Goal: Information Seeking & Learning: Learn about a topic

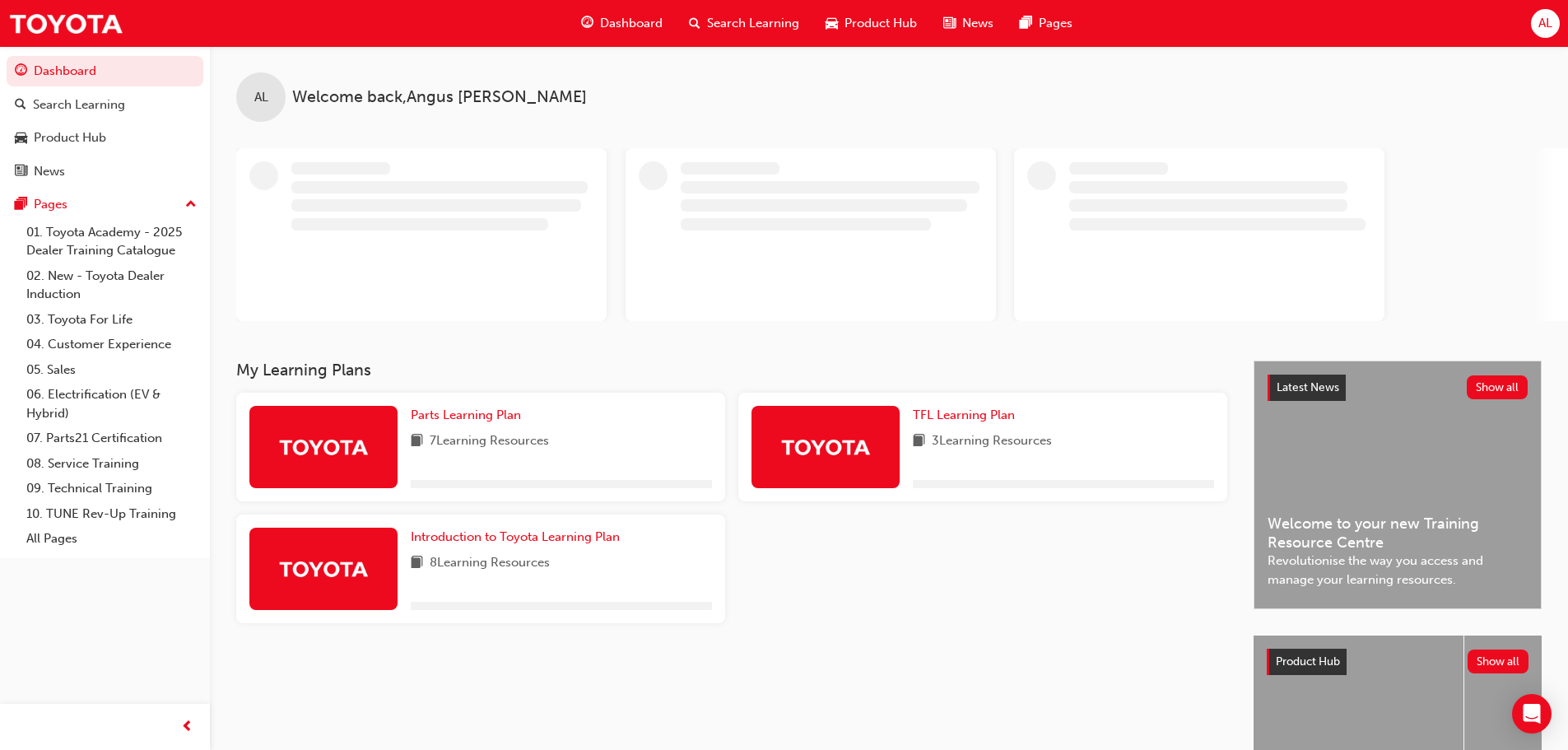
click at [728, 30] on span "Search Learning" at bounding box center [753, 23] width 92 height 19
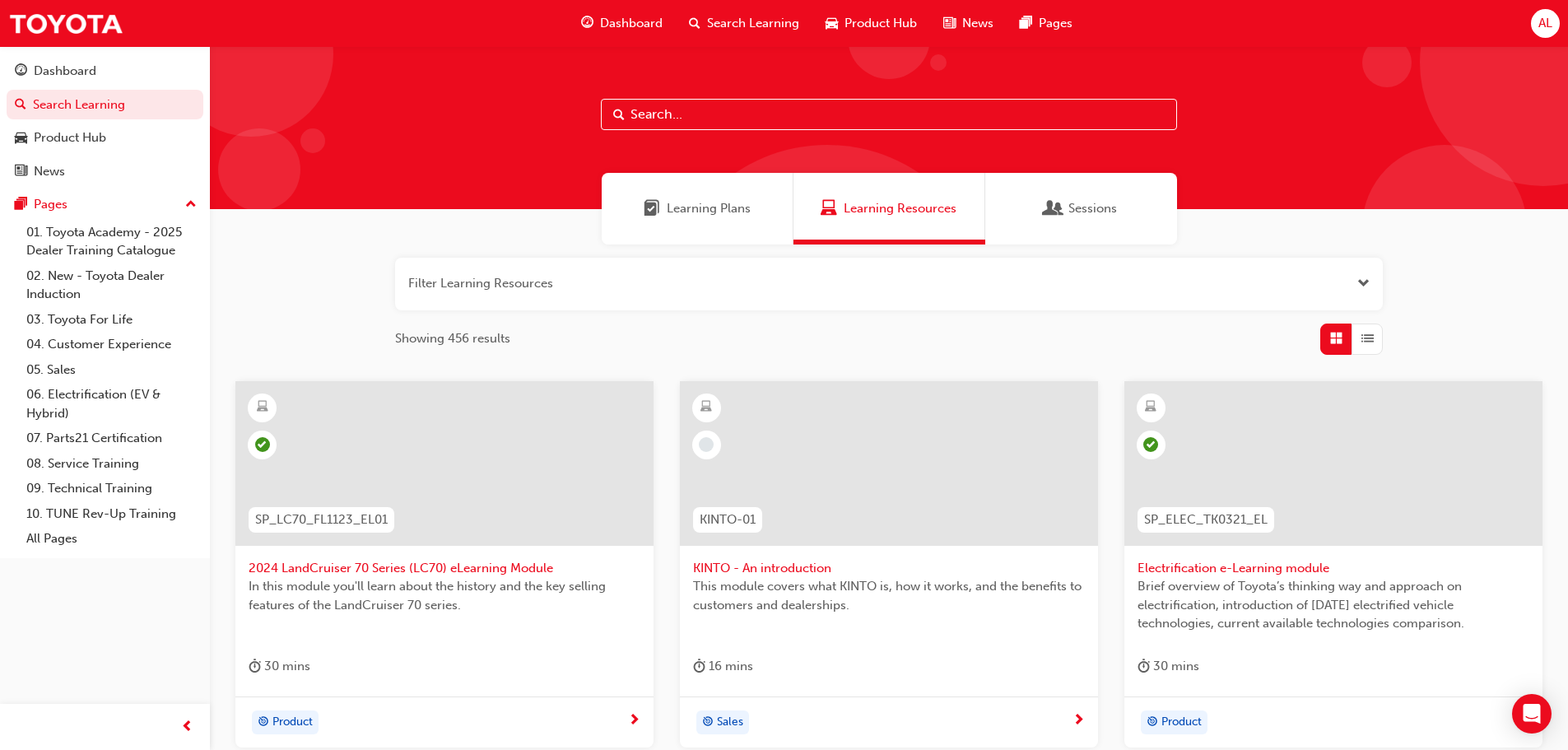
click at [734, 206] on span "Learning Plans" at bounding box center [709, 209] width 84 height 19
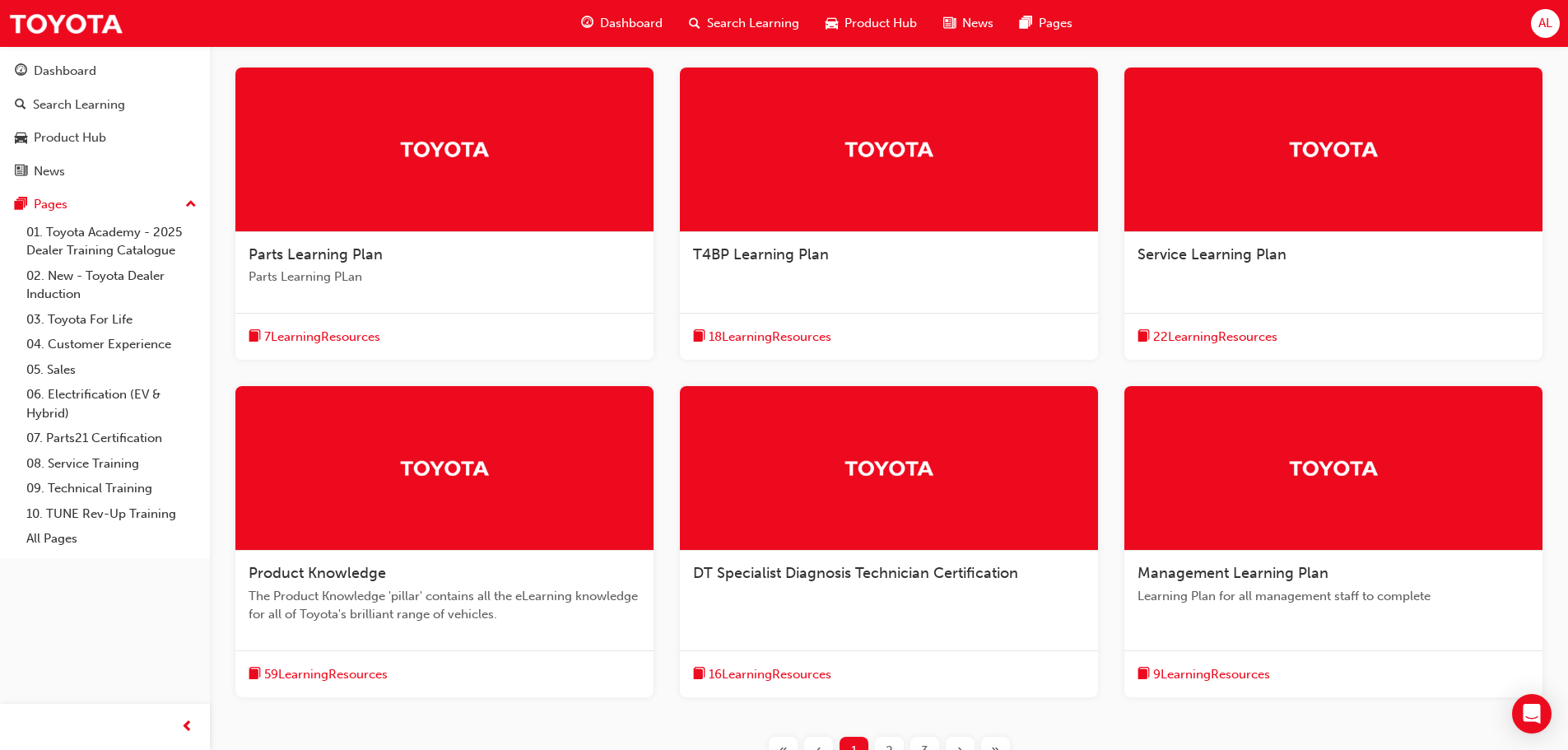
scroll to position [329, 0]
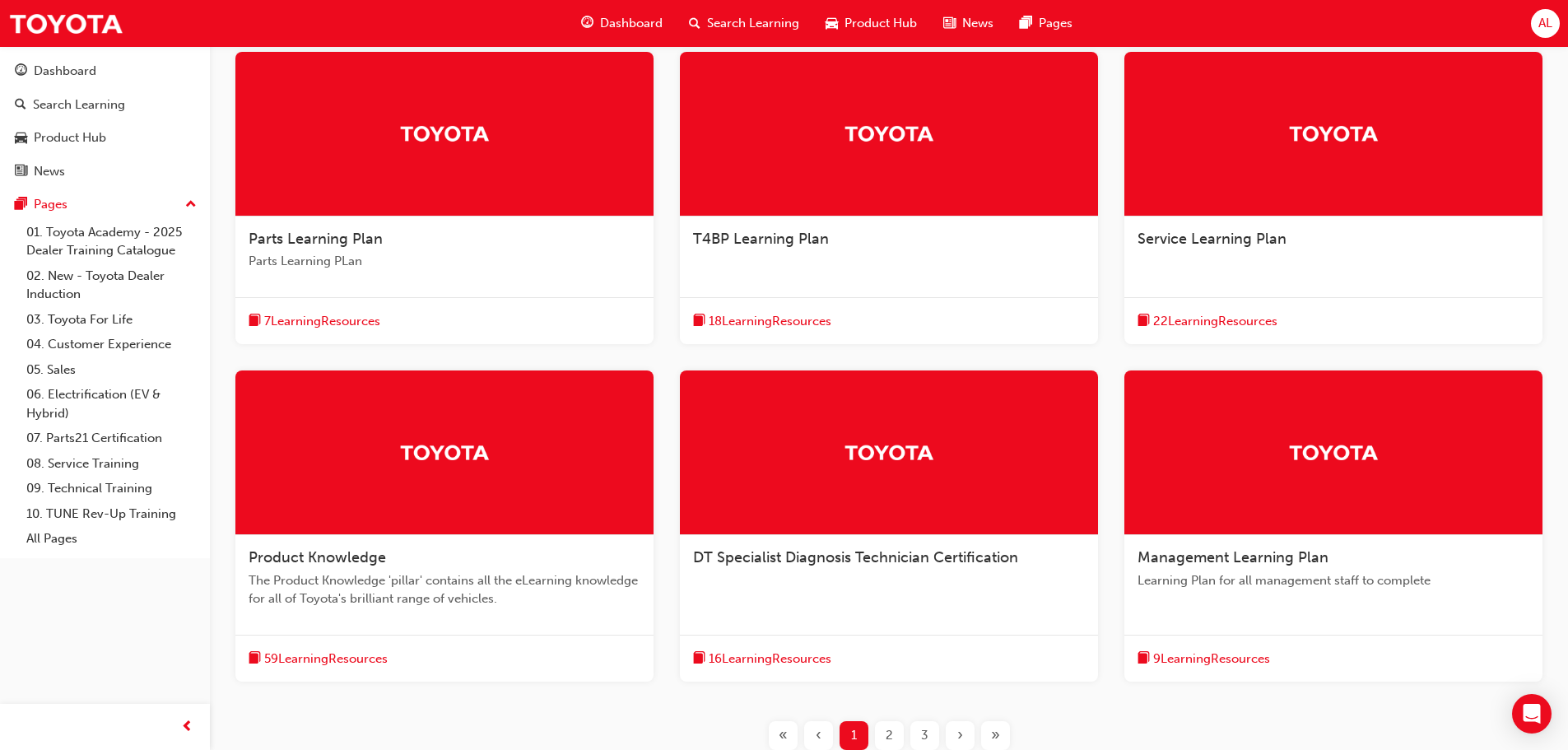
click at [322, 582] on span "The Product Knowledge 'pillar' contains all the eLearning knowledge for all of …" at bounding box center [445, 589] width 392 height 37
